Goal: Check status: Check status

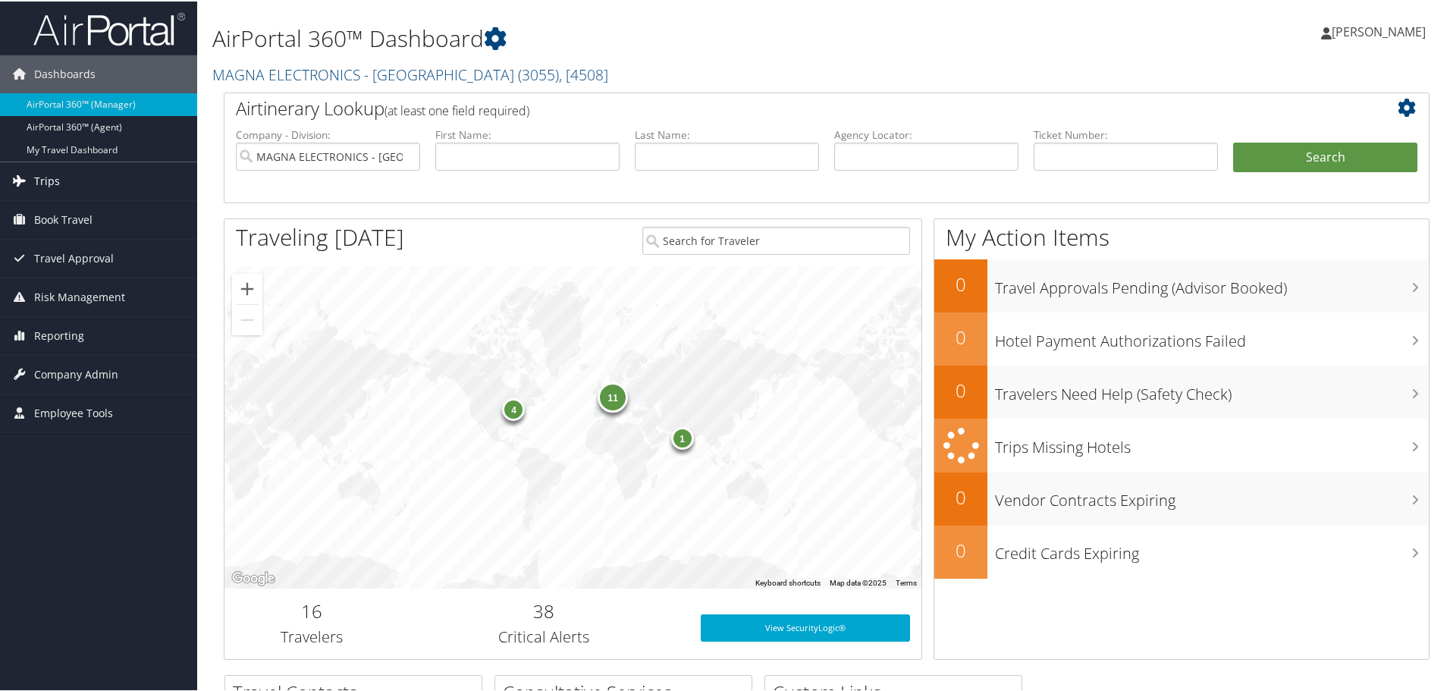
click at [55, 189] on span "Trips" at bounding box center [47, 180] width 26 height 38
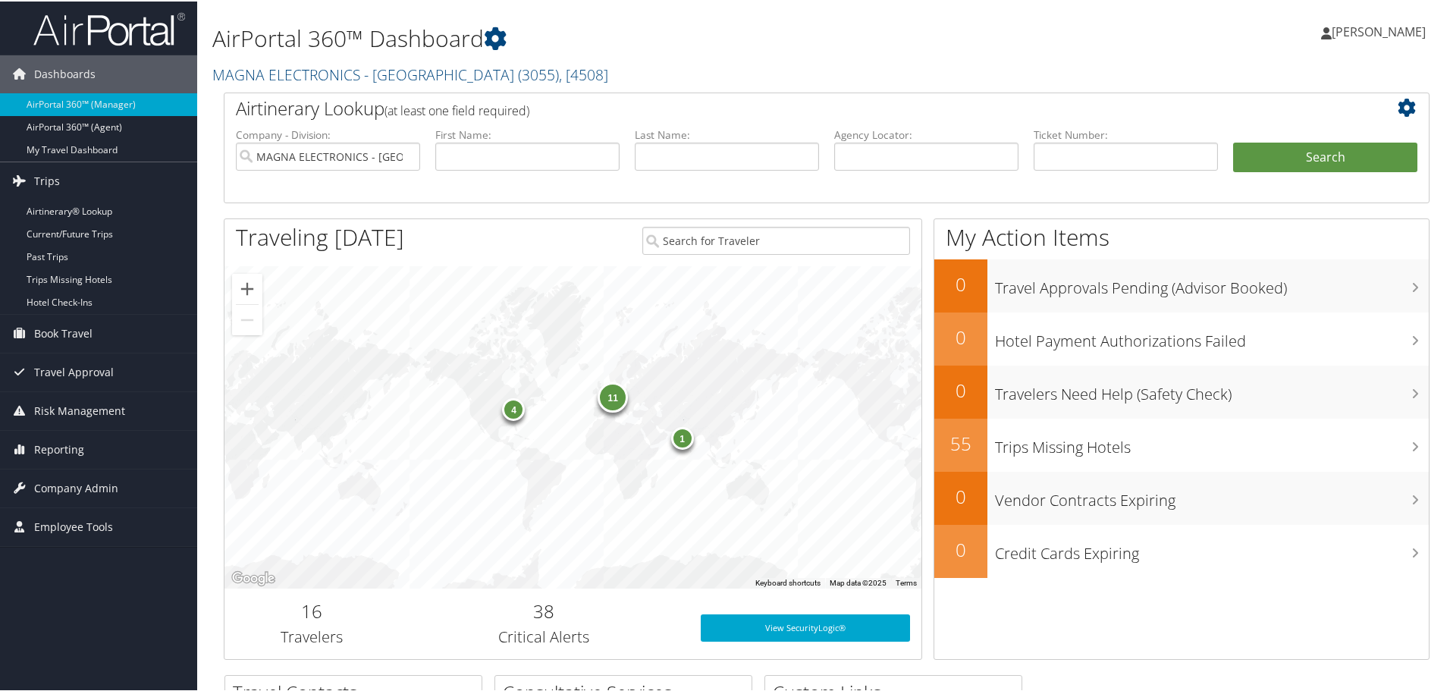
drag, startPoint x: 51, startPoint y: 208, endPoint x: 684, endPoint y: 143, distance: 636.4
click at [52, 208] on link "Airtinerary® Lookup" at bounding box center [98, 210] width 197 height 23
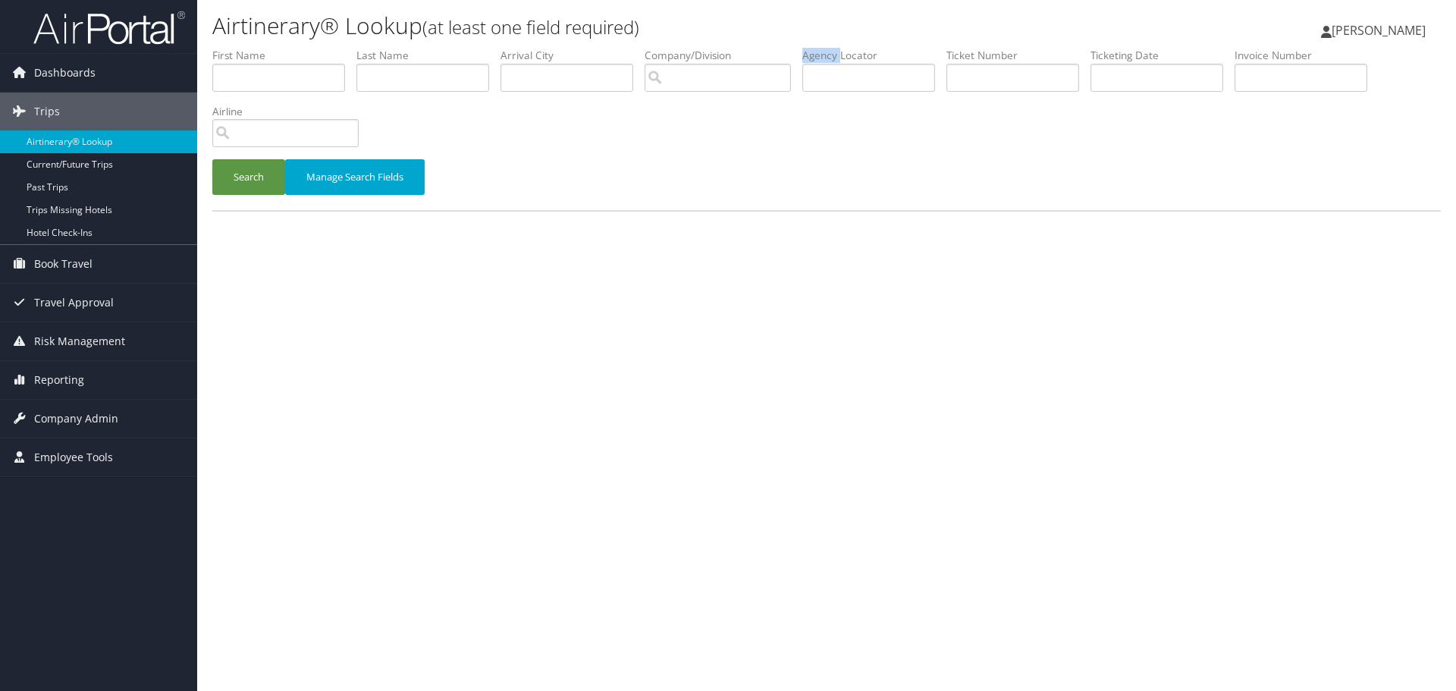
drag, startPoint x: 851, startPoint y: 64, endPoint x: 854, endPoint y: 81, distance: 17.7
click at [854, 81] on li "Agency Locator" at bounding box center [874, 75] width 144 height 55
click at [851, 68] on input "text" at bounding box center [868, 78] width 133 height 28
paste input "DBF9N5"
type input "DBF9N5"
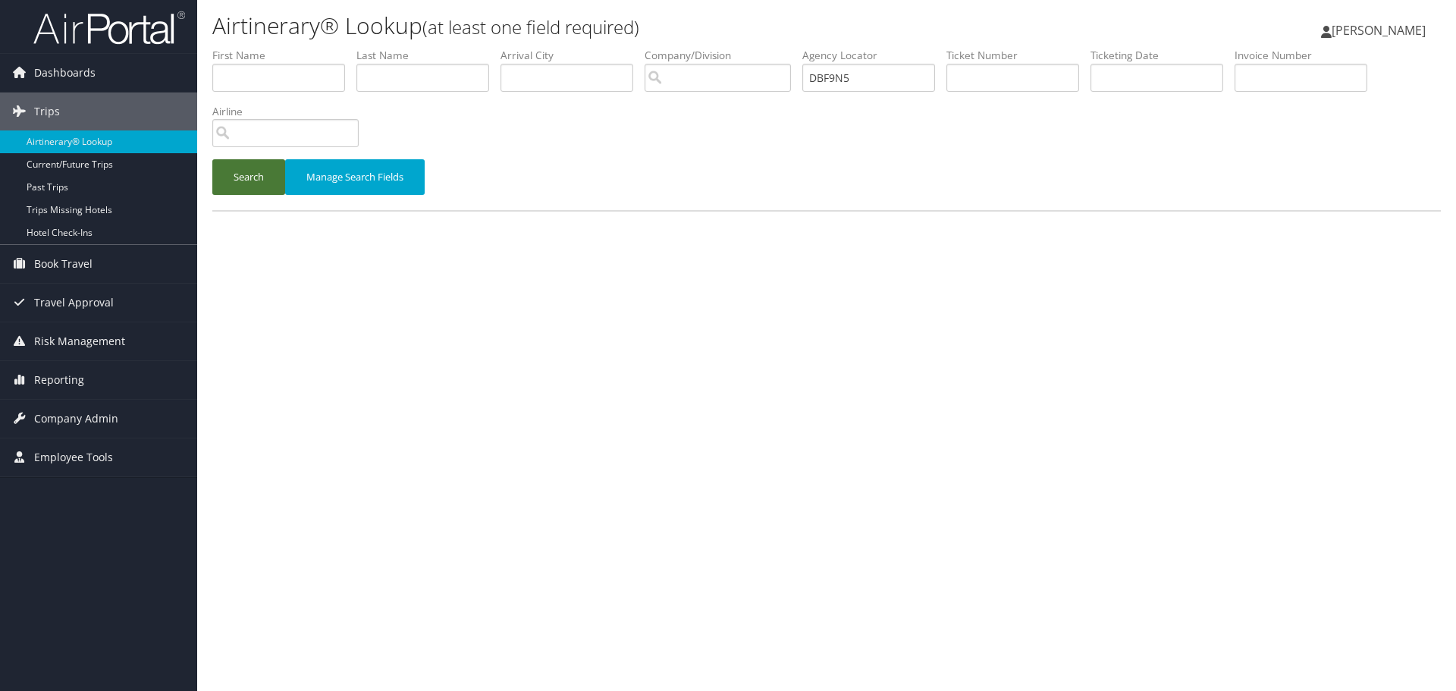
click at [240, 180] on button "Search" at bounding box center [248, 177] width 73 height 36
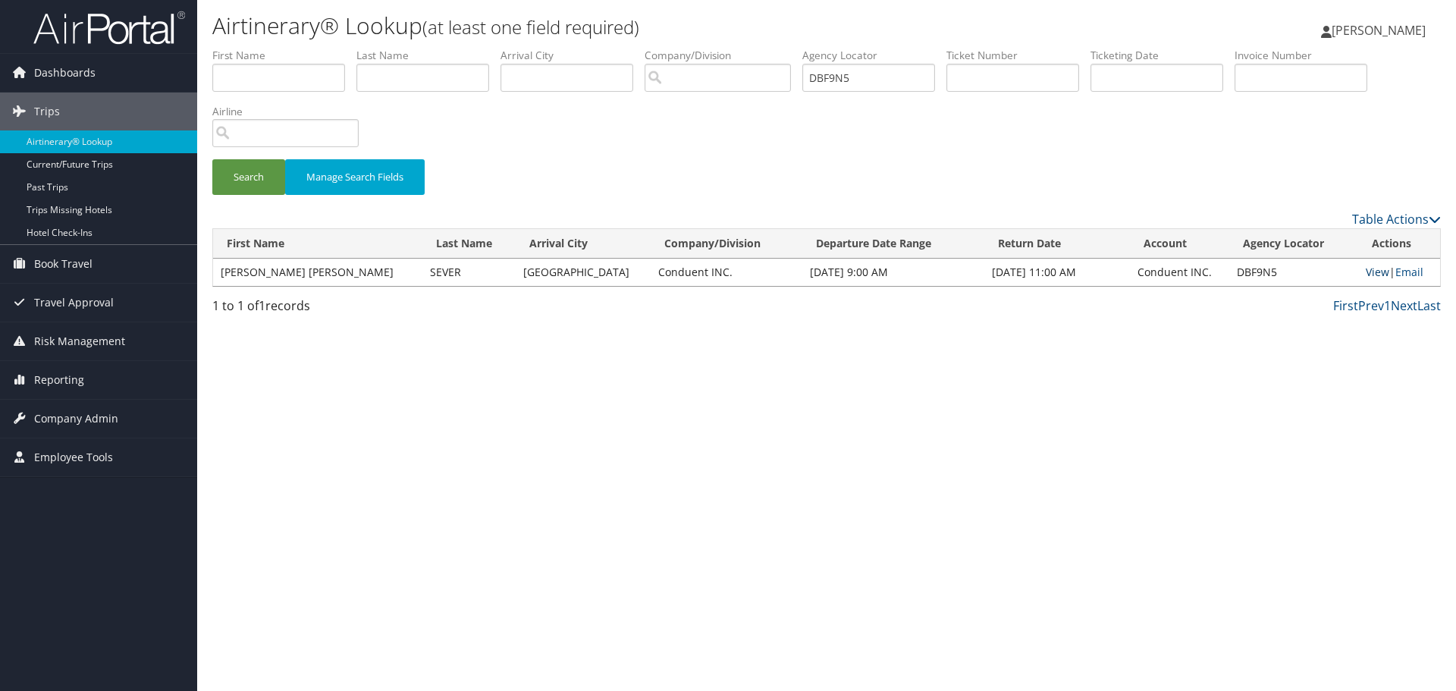
click at [1365, 278] on link "View" at bounding box center [1377, 272] width 24 height 14
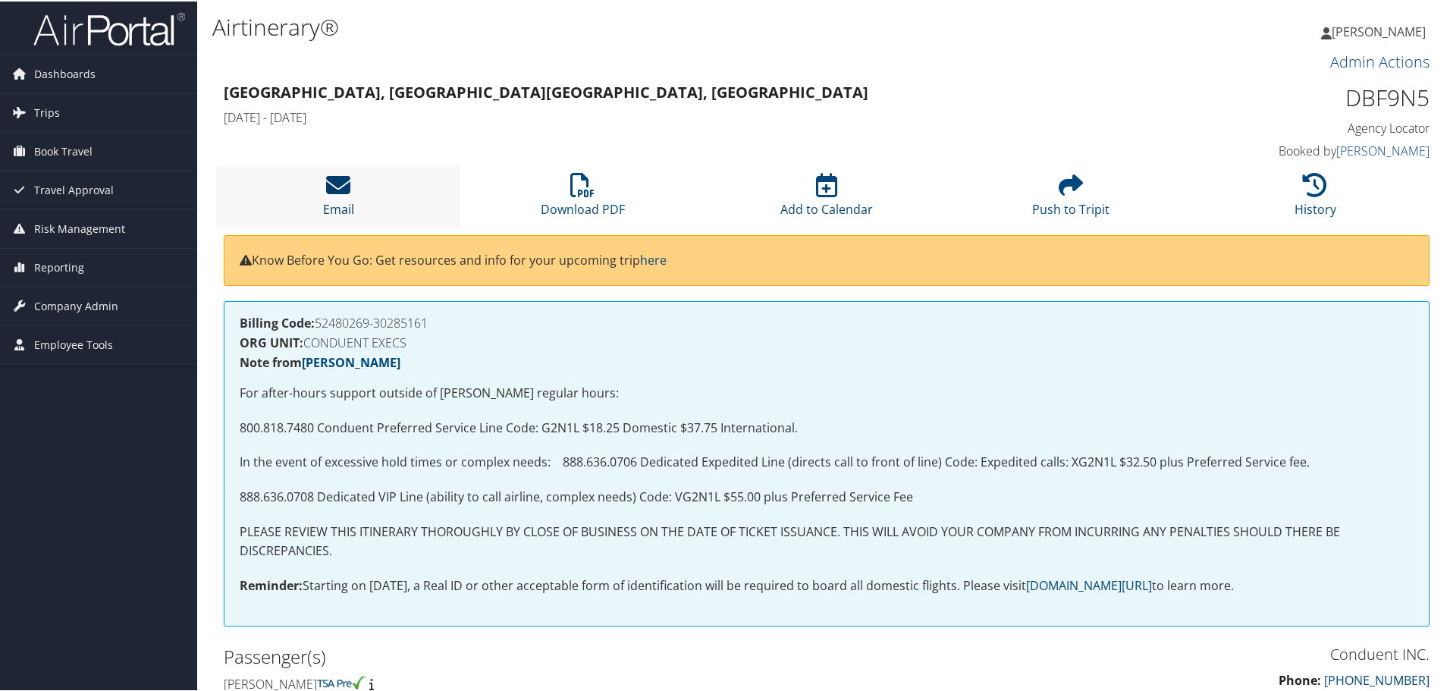
click at [334, 188] on icon at bounding box center [338, 183] width 24 height 24
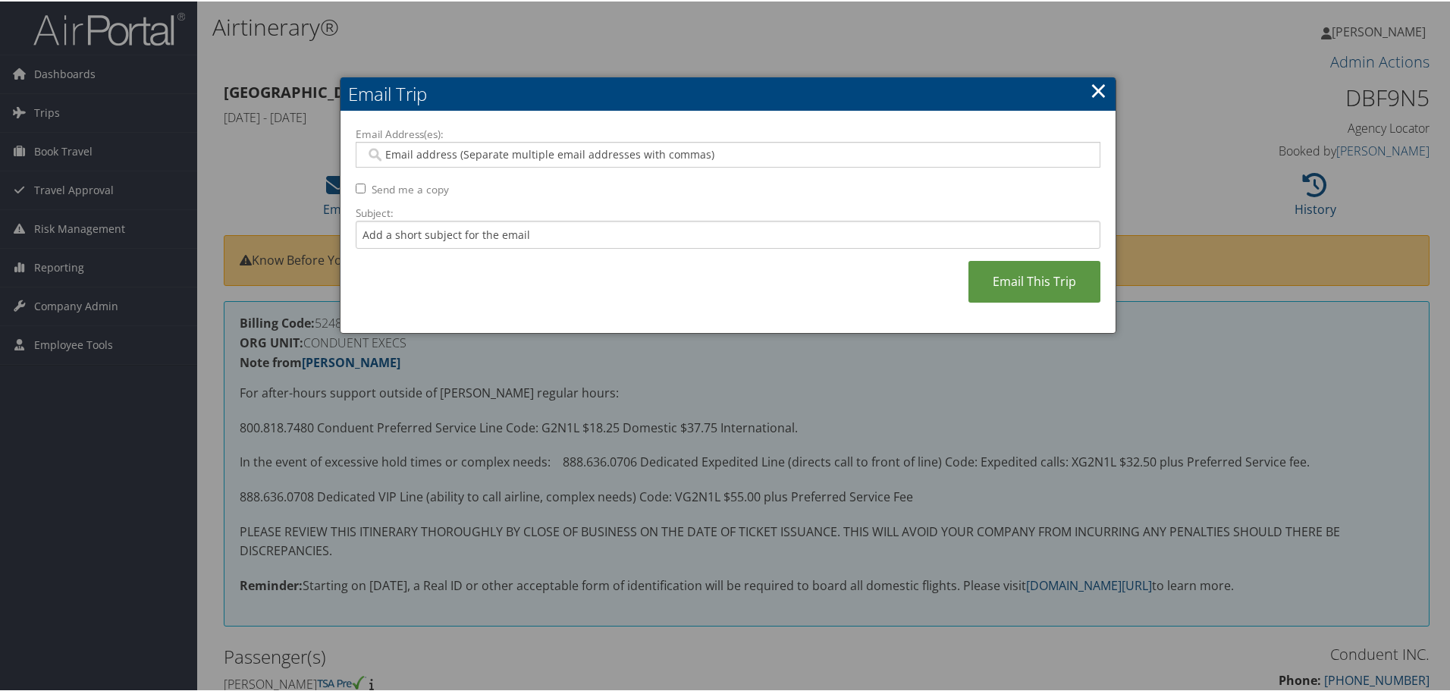
click at [392, 143] on div at bounding box center [728, 153] width 745 height 26
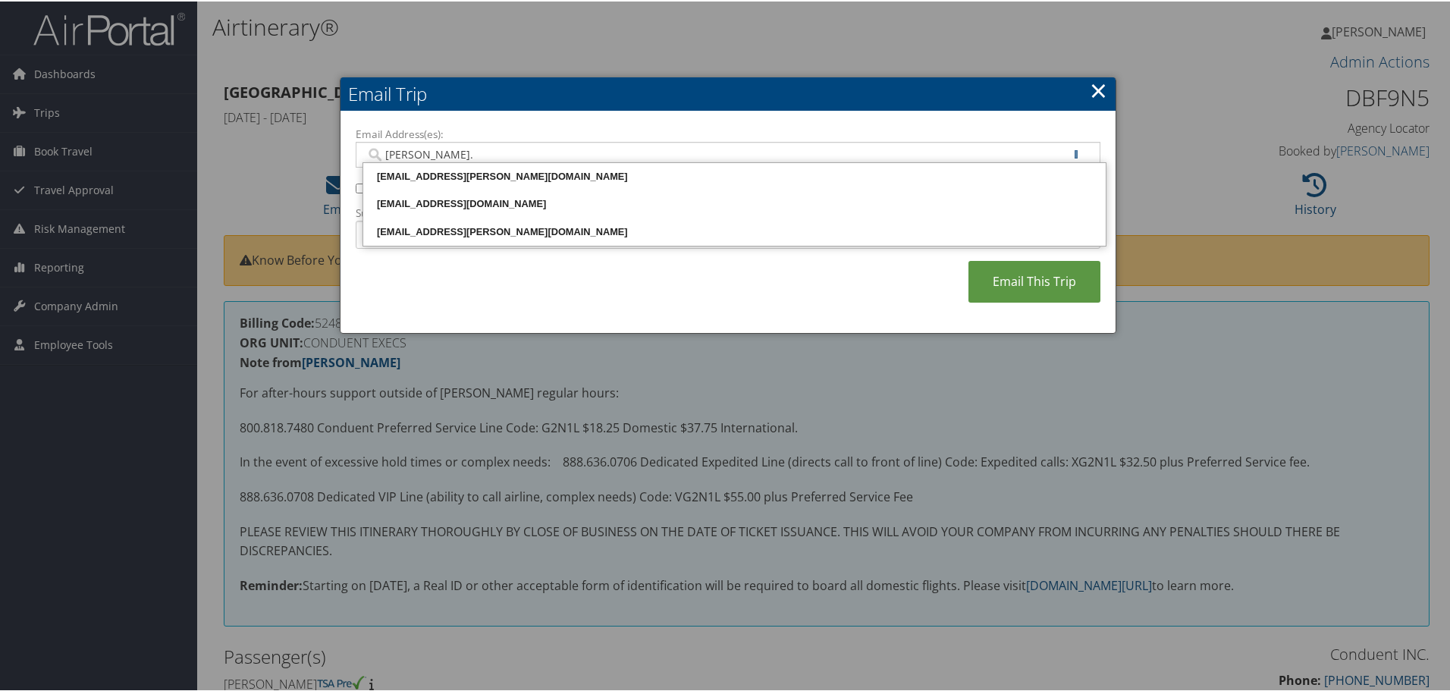
type input "christine.h"
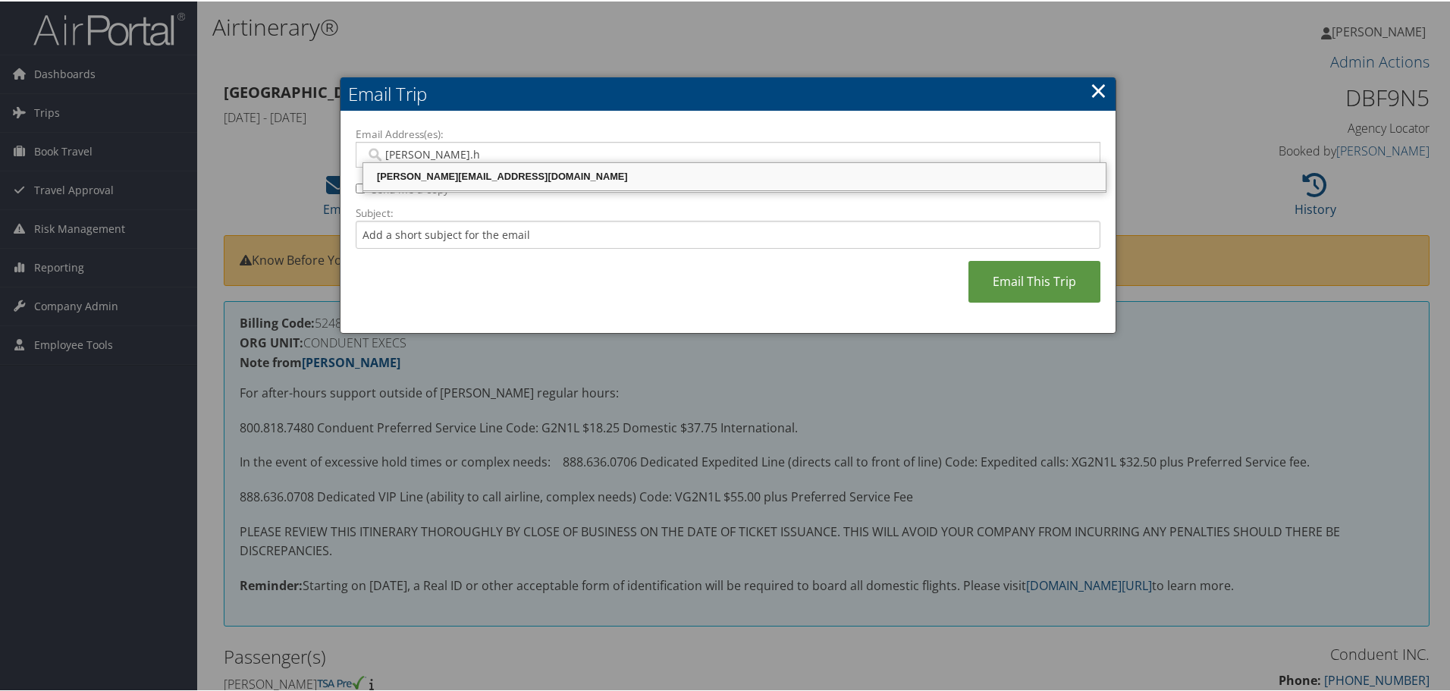
click at [466, 168] on div "CHRISTINE.HARVARD@CONDUENT.COM" at bounding box center [734, 175] width 738 height 15
type input "CHRISTINE.HARVARD@CONDUENT.COM"
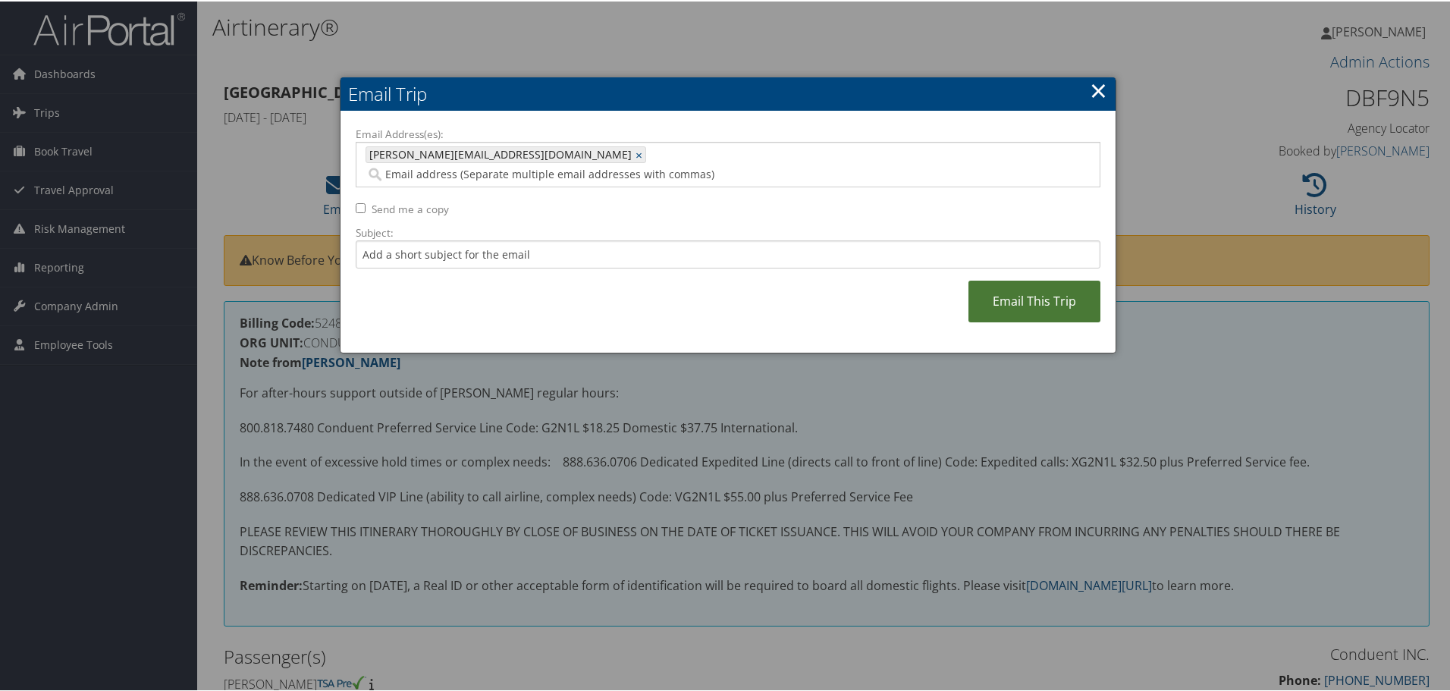
click at [1042, 282] on link "Email This Trip" at bounding box center [1034, 300] width 132 height 42
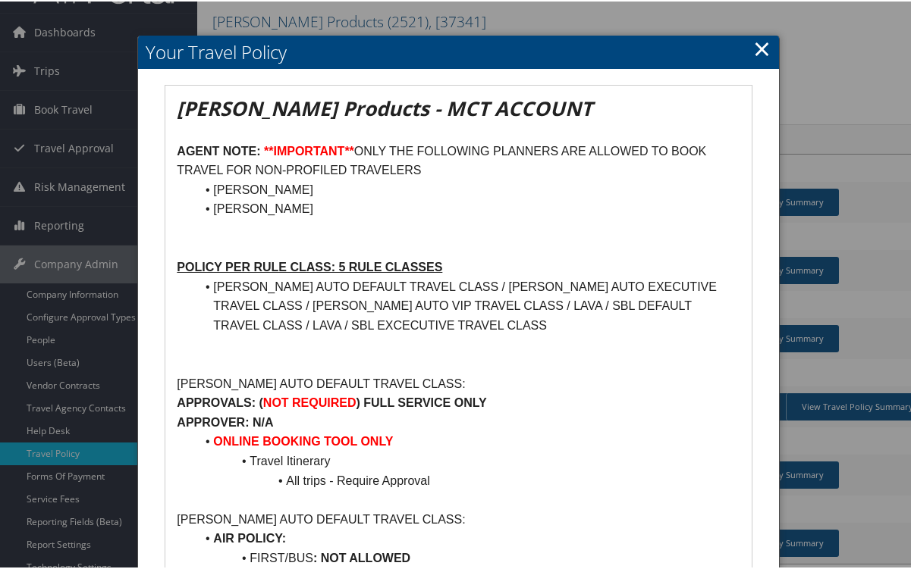
scroll to position [76, 0]
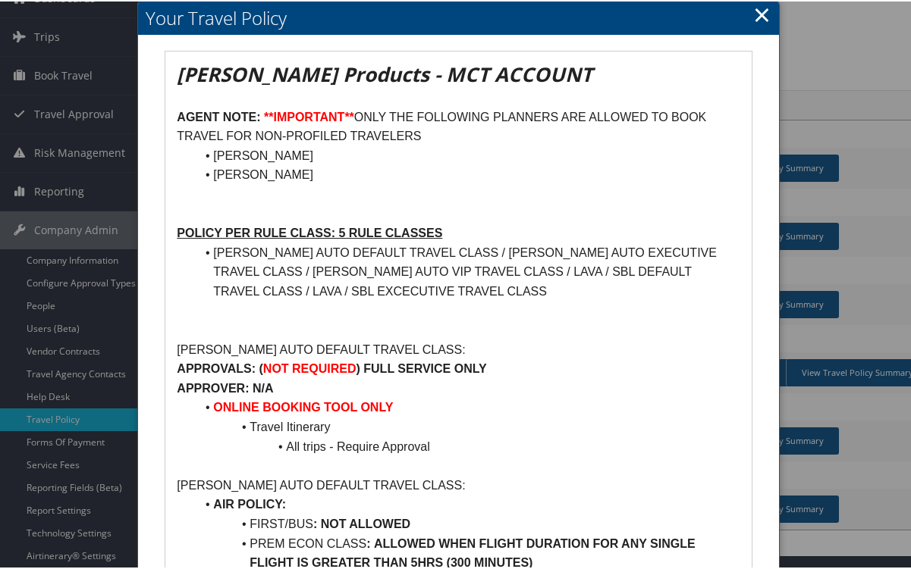
drag, startPoint x: 212, startPoint y: 171, endPoint x: 356, endPoint y: 178, distance: 144.2
click at [356, 178] on li "JENNIFER GIUDICI" at bounding box center [467, 174] width 544 height 20
copy li "JENNIFER GIUDICI"
click at [755, 11] on link "×" at bounding box center [761, 13] width 17 height 30
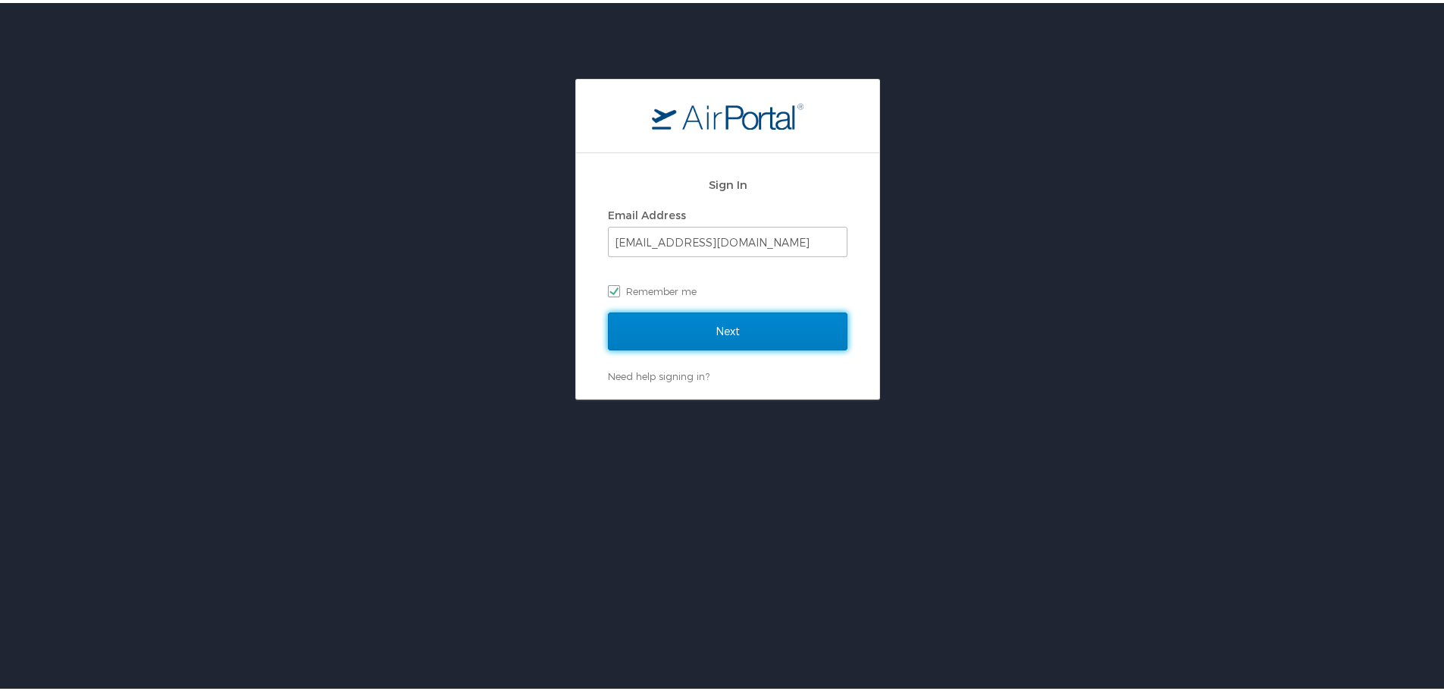
click at [716, 325] on input "Next" at bounding box center [728, 328] width 240 height 38
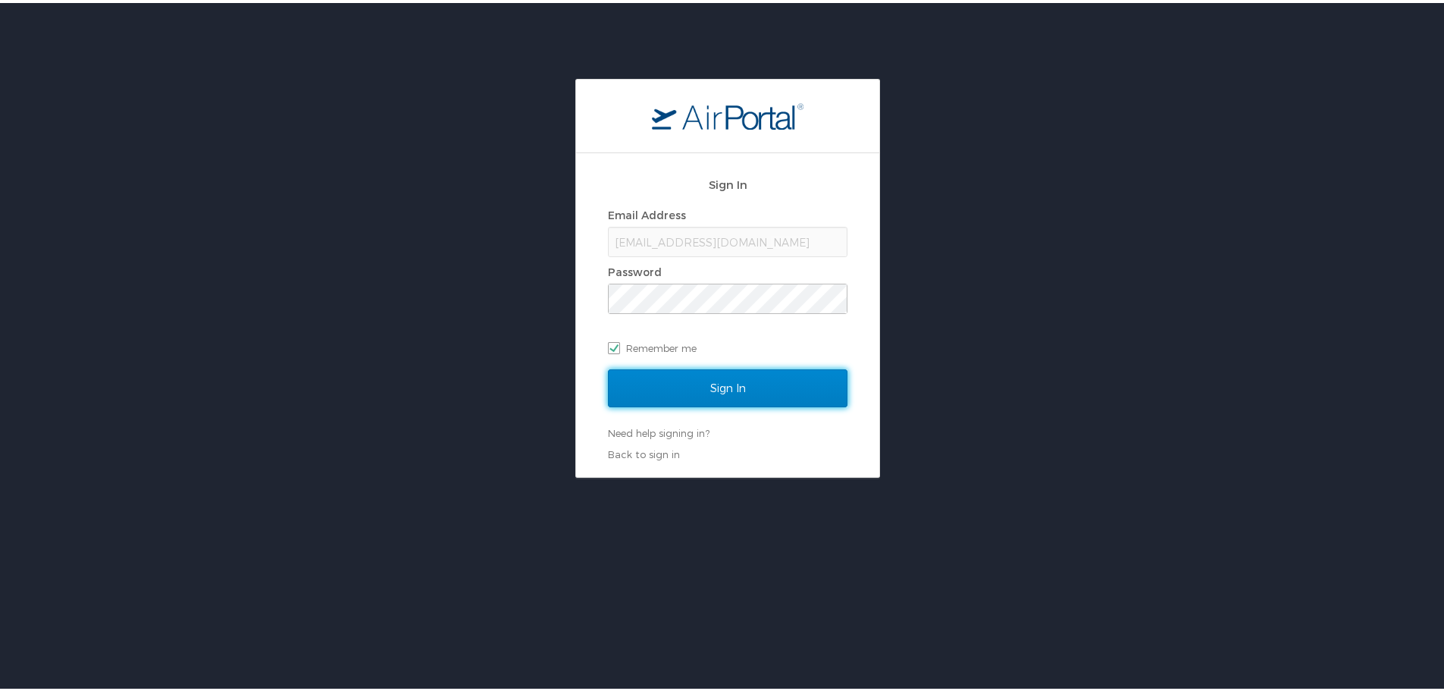
click at [710, 385] on input "Sign In" at bounding box center [728, 385] width 240 height 38
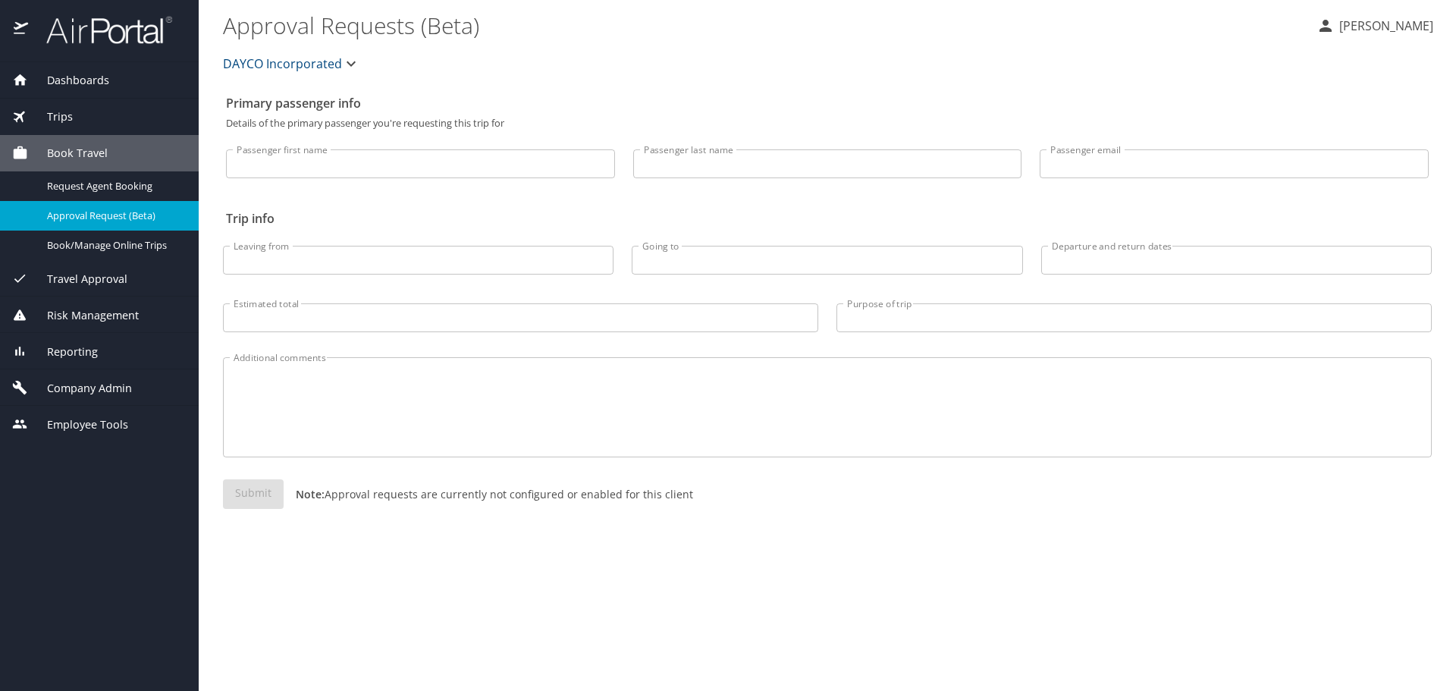
click at [80, 354] on span "Reporting" at bounding box center [63, 351] width 70 height 17
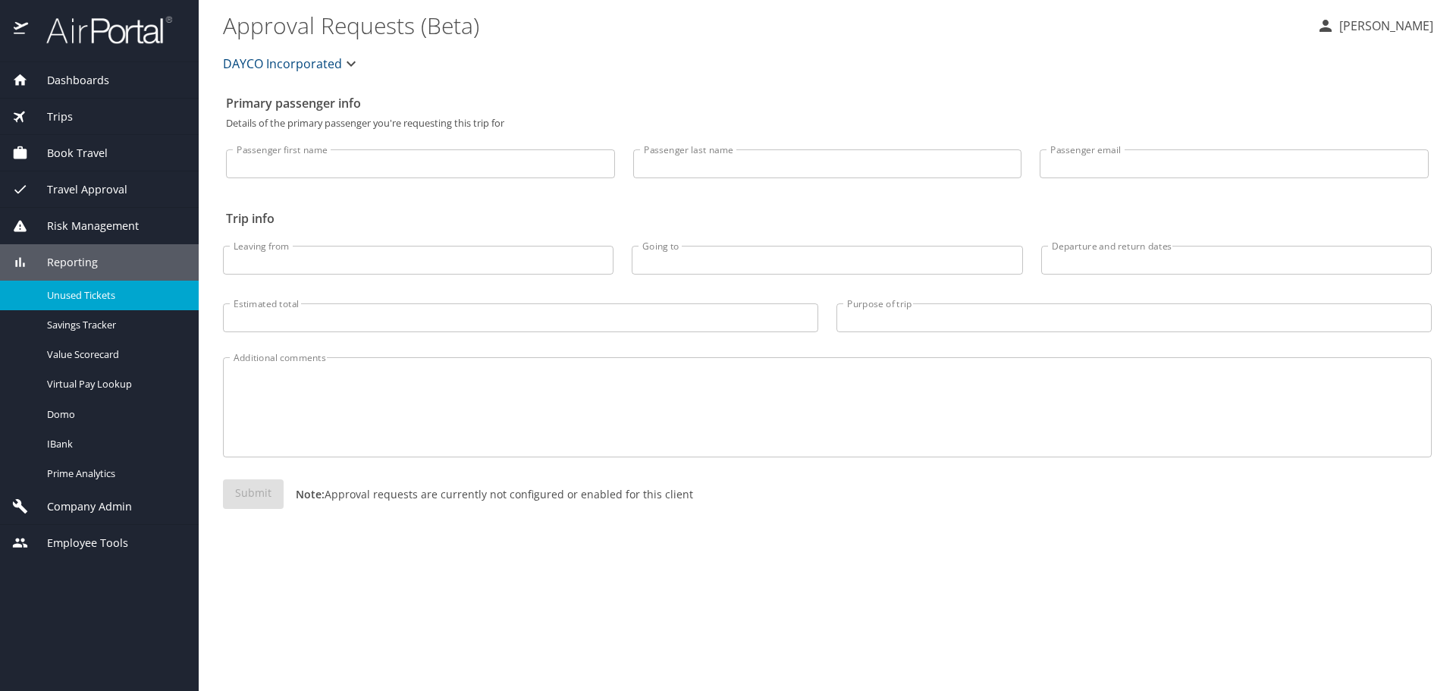
click at [86, 299] on span "Unused Tickets" at bounding box center [113, 295] width 133 height 14
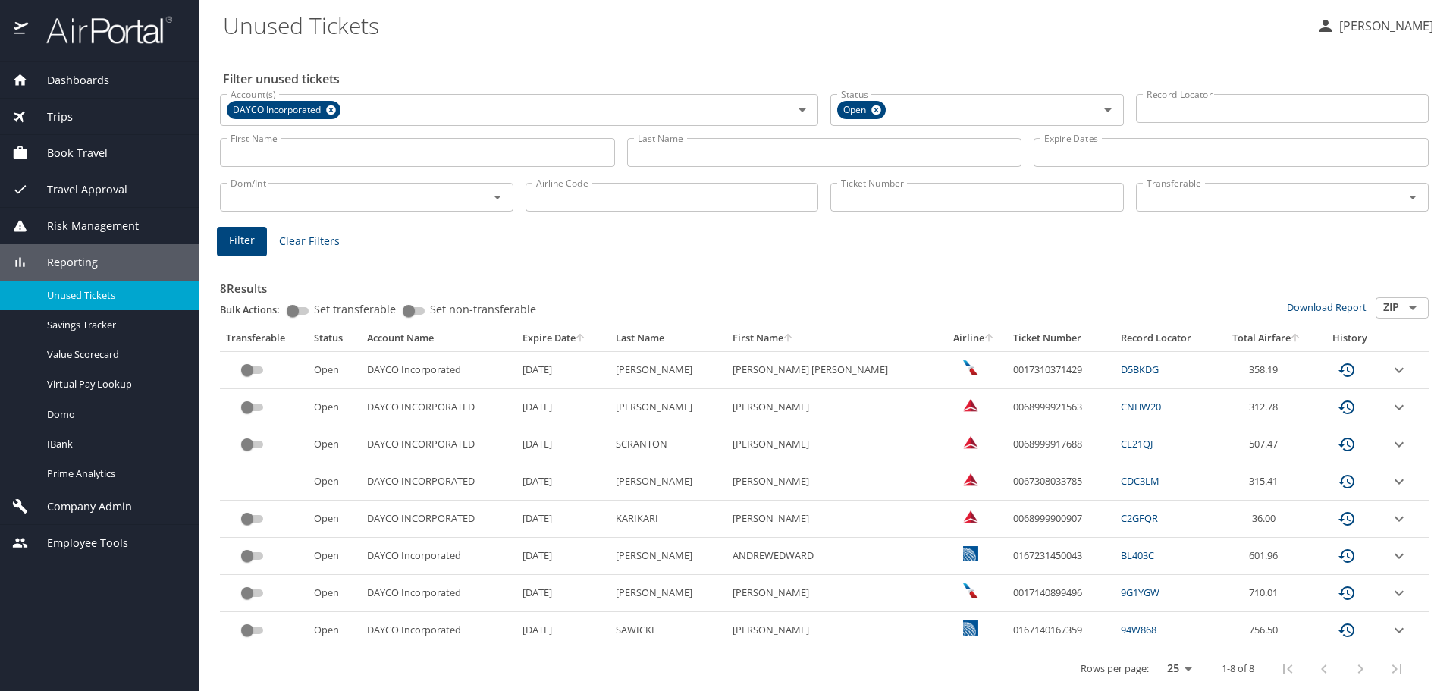
click at [682, 155] on input "Last Name" at bounding box center [824, 152] width 395 height 29
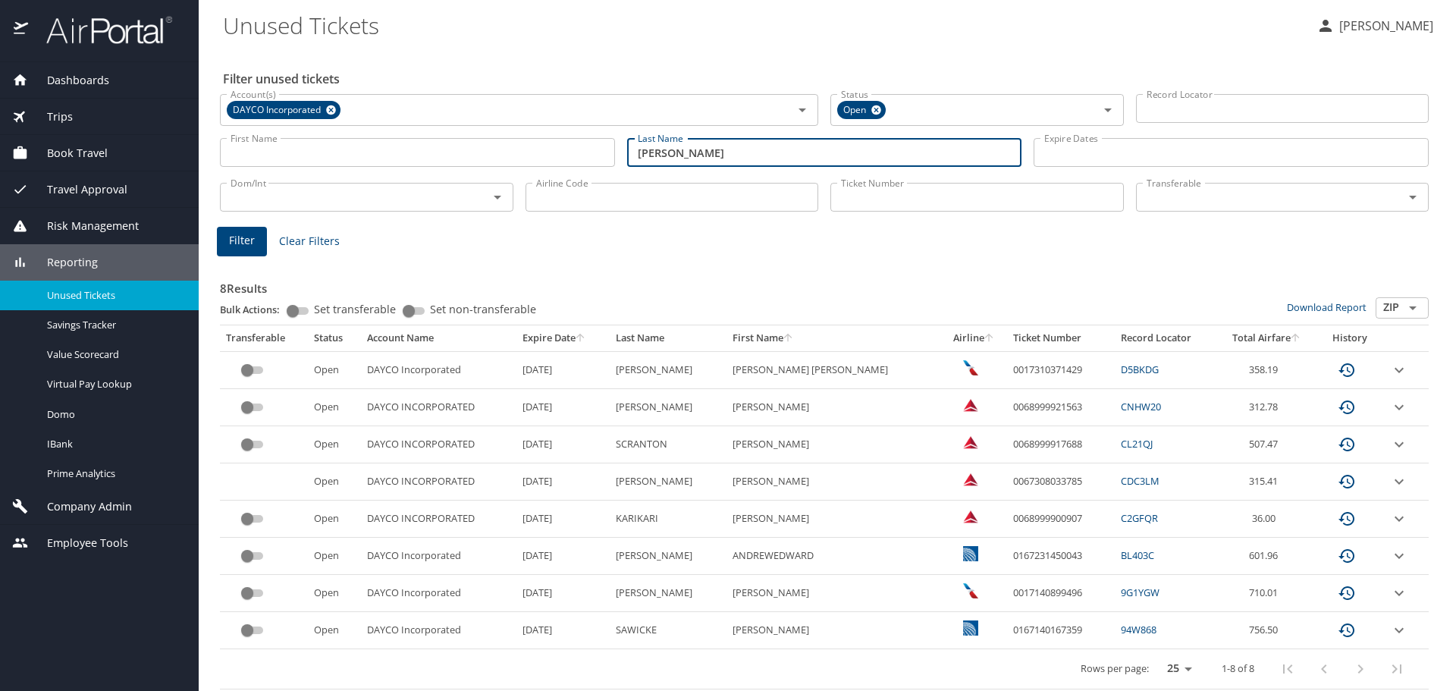
type input "[PERSON_NAME]"
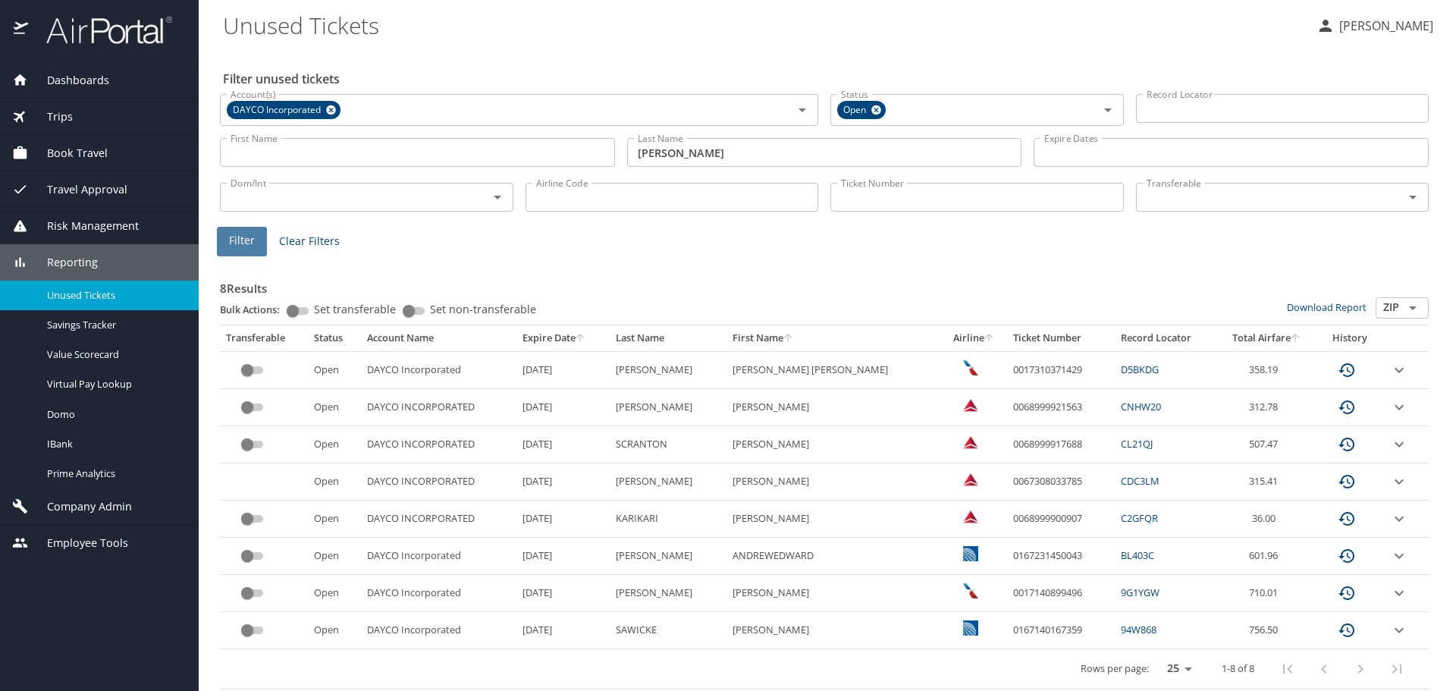
click at [257, 246] on button "Filter" at bounding box center [242, 242] width 50 height 30
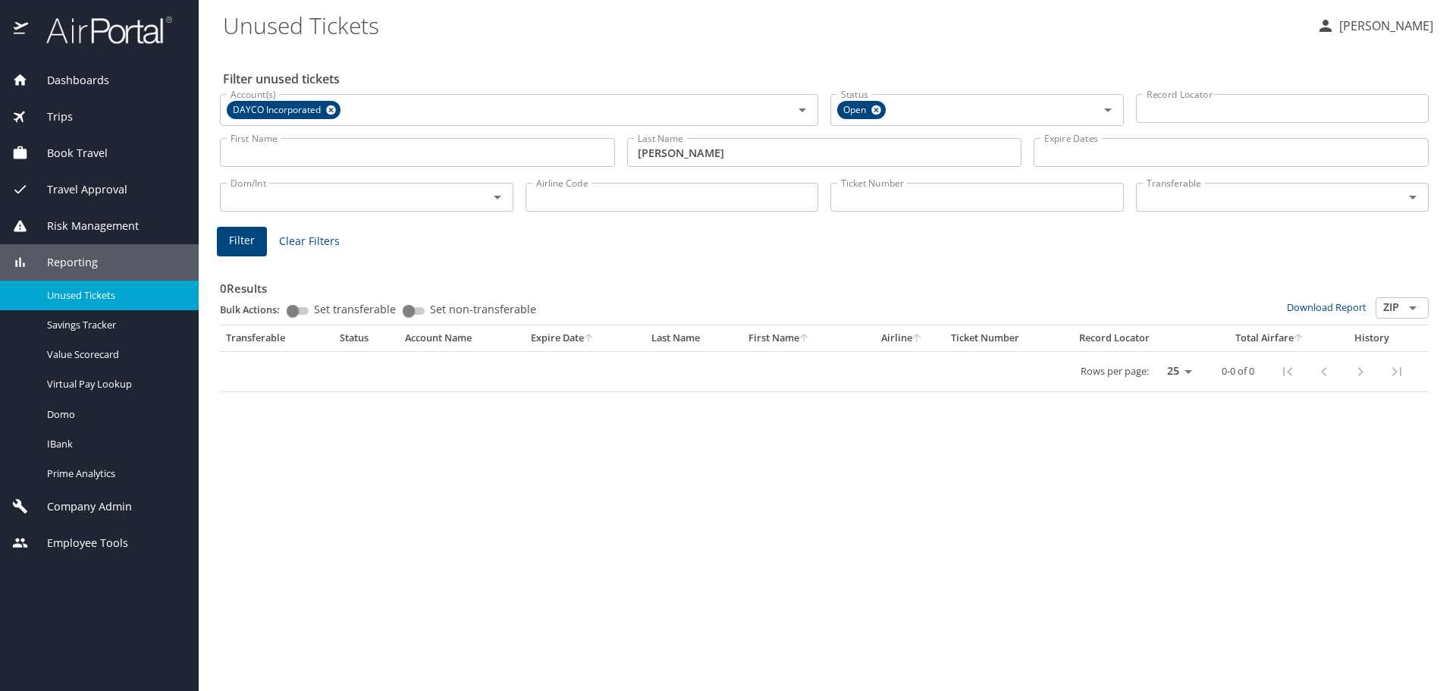
click at [1160, 187] on div "Transferable" at bounding box center [1282, 197] width 293 height 29
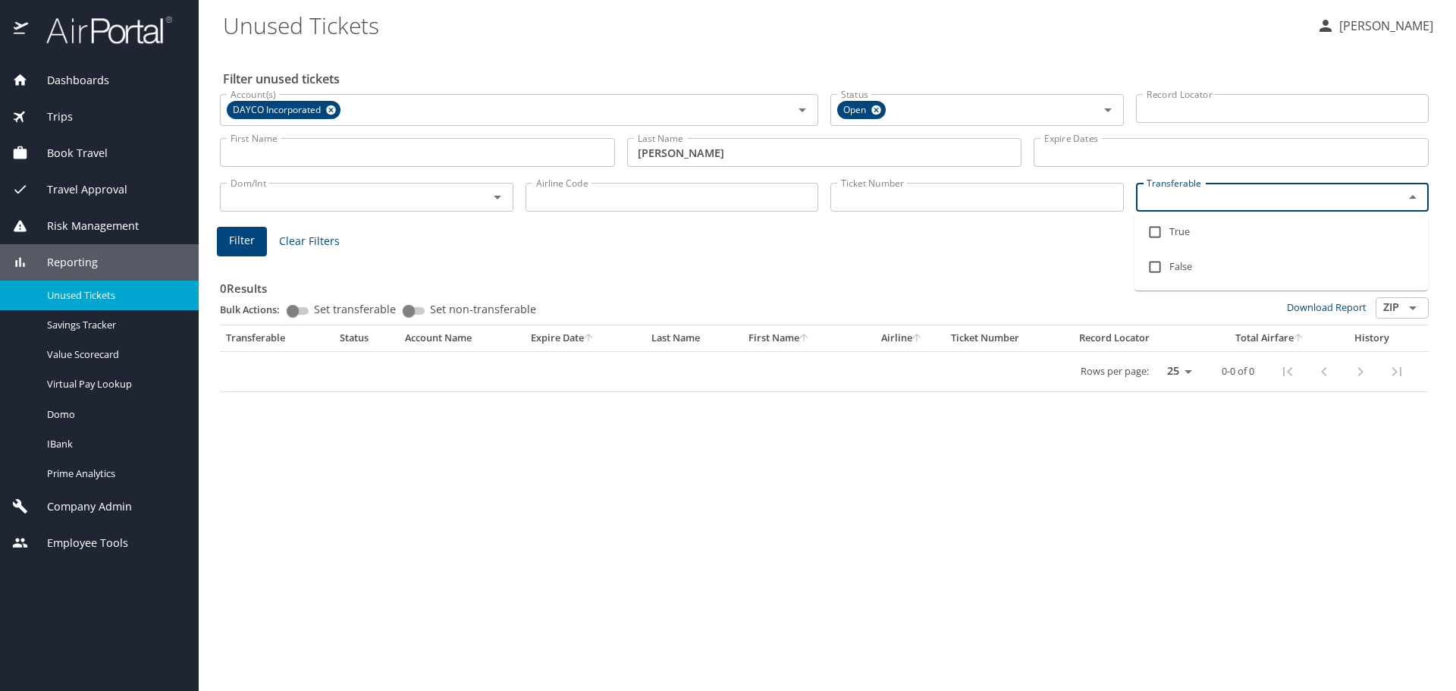
click at [1155, 195] on input "Transferable" at bounding box center [1260, 197] width 240 height 20
click at [1151, 230] on input "checkbox" at bounding box center [1154, 232] width 29 height 29
checkbox input "true"
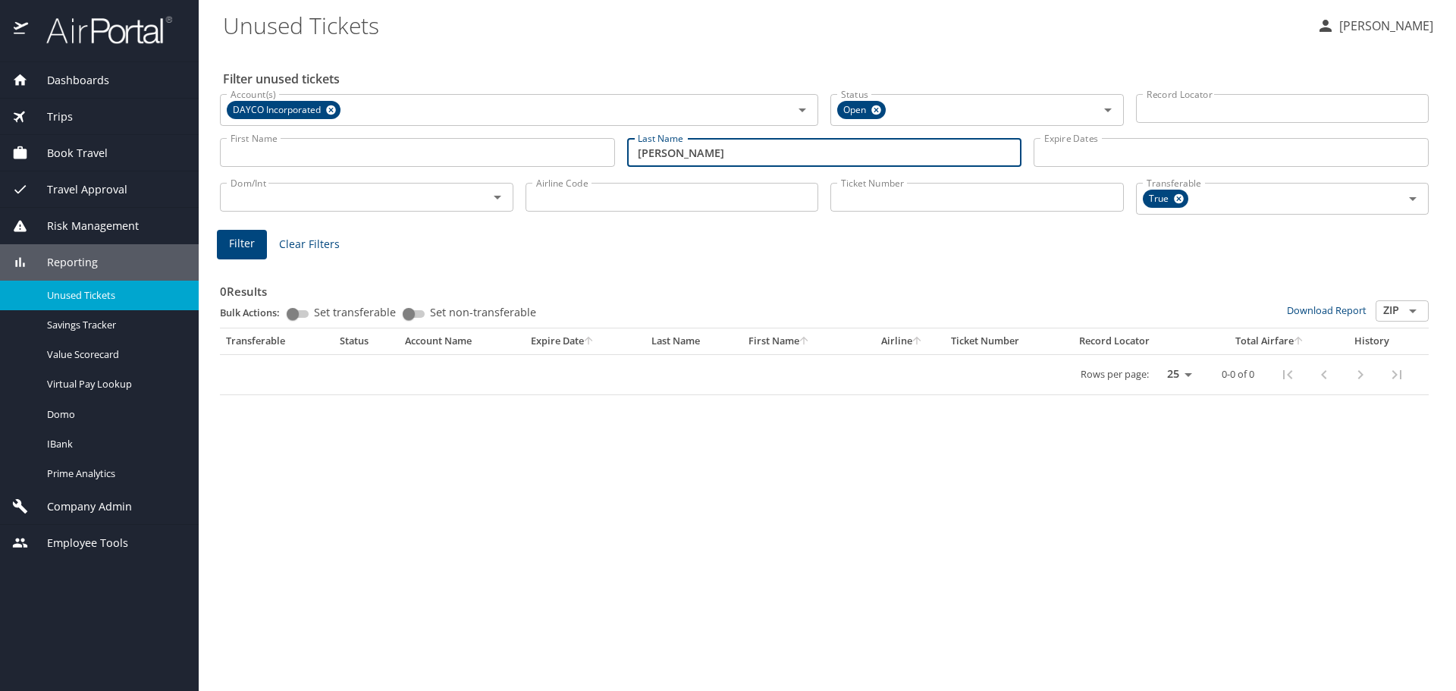
drag, startPoint x: 735, startPoint y: 161, endPoint x: 318, endPoint y: 171, distance: 417.1
click at [318, 171] on div "Filter unused tickets Account(s) DAYCO Incorporated Account(s) Status Open Stat…" at bounding box center [827, 370] width 1208 height 642
click at [242, 240] on span "Filter" at bounding box center [242, 243] width 26 height 19
